Goal: Transaction & Acquisition: Purchase product/service

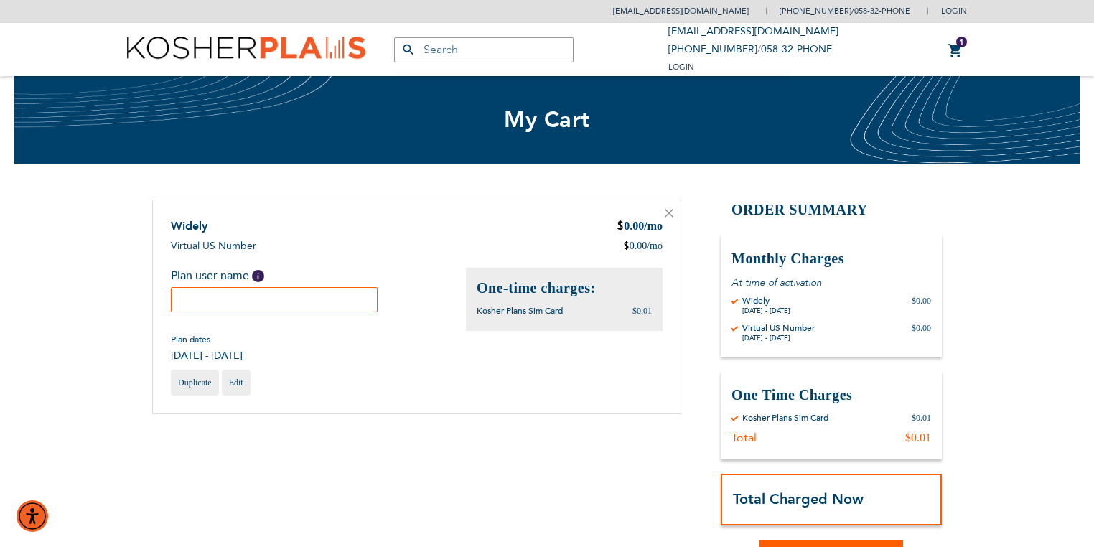
type input "[EMAIL_ADDRESS][DOMAIN_NAME]"
click at [294, 302] on input "text" at bounding box center [274, 299] width 207 height 25
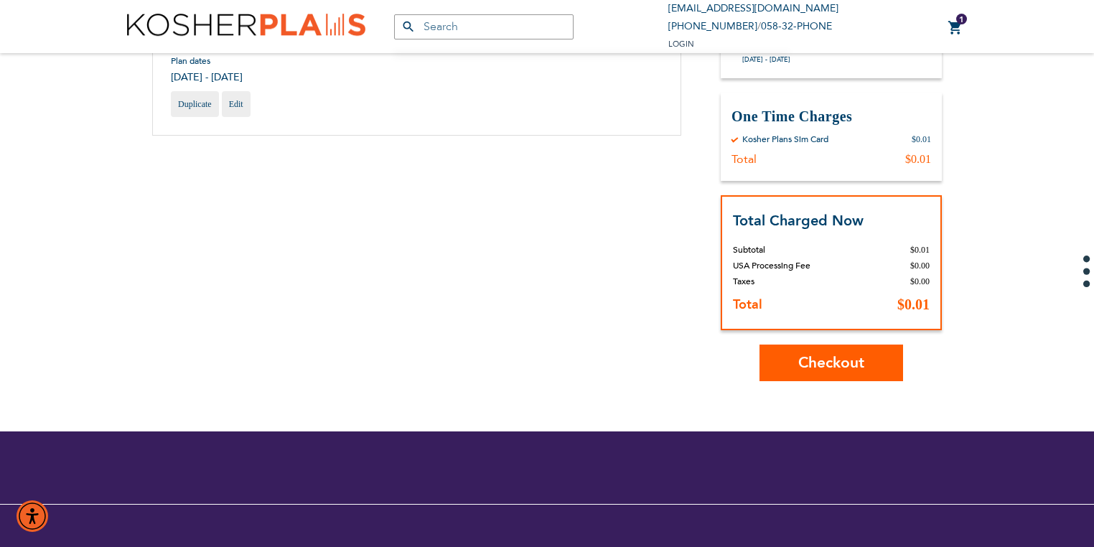
scroll to position [307, 0]
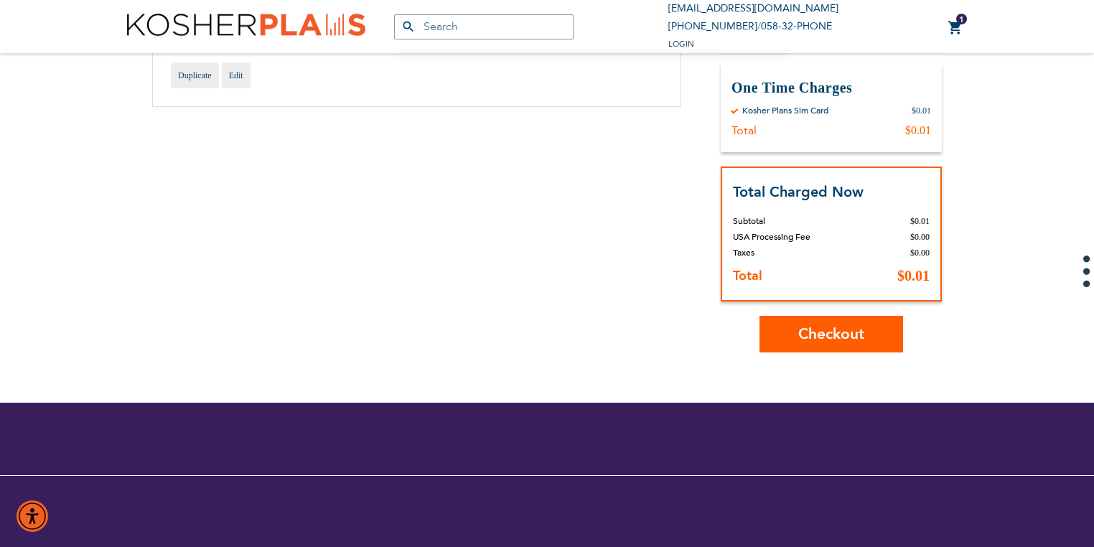
type input "g"
click at [788, 322] on button "Checkout" at bounding box center [832, 334] width 144 height 37
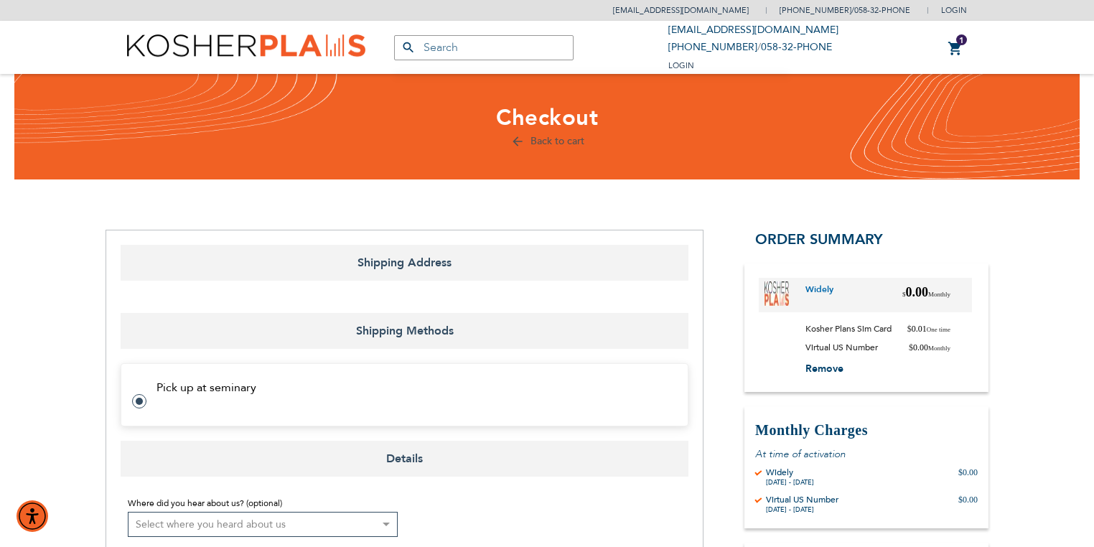
select select "US"
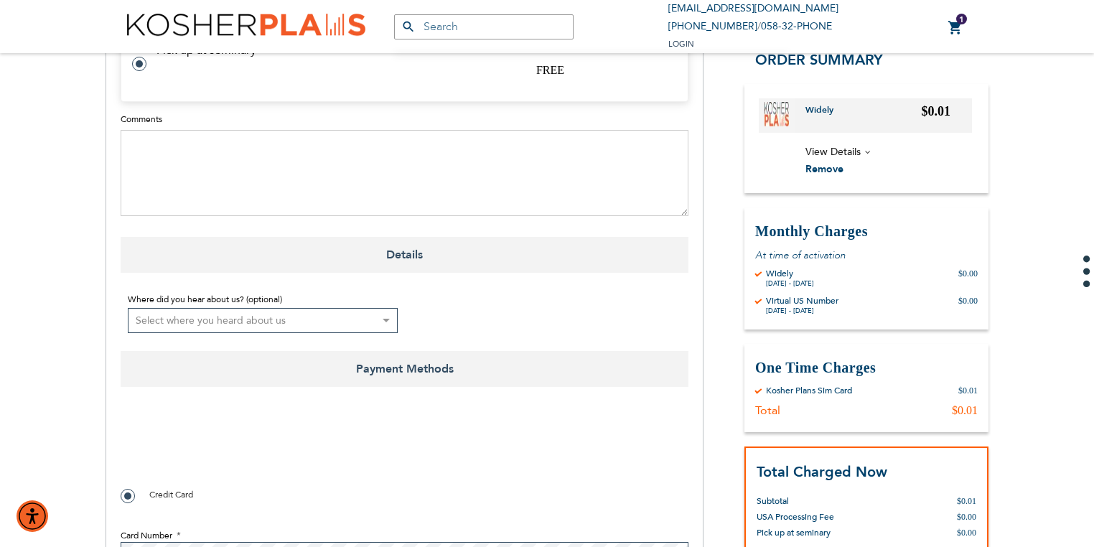
scroll to position [578, 0]
